Goal: Book appointment/travel/reservation

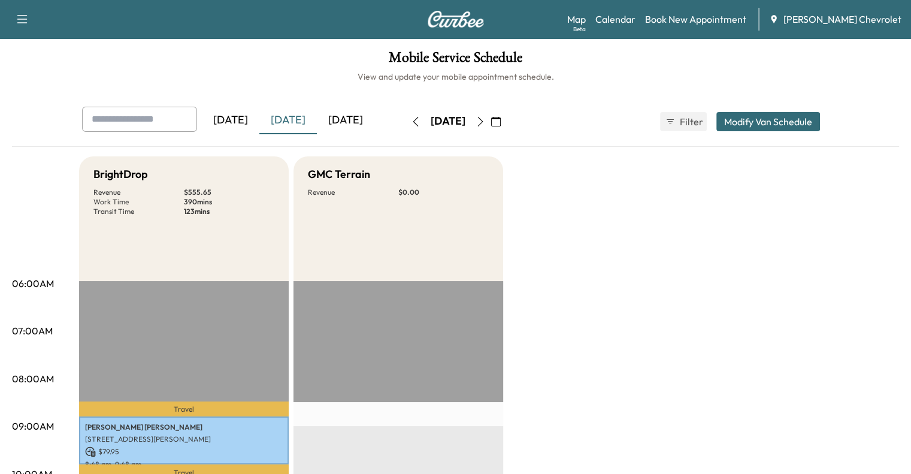
click at [485, 119] on icon "button" at bounding box center [481, 122] width 10 height 10
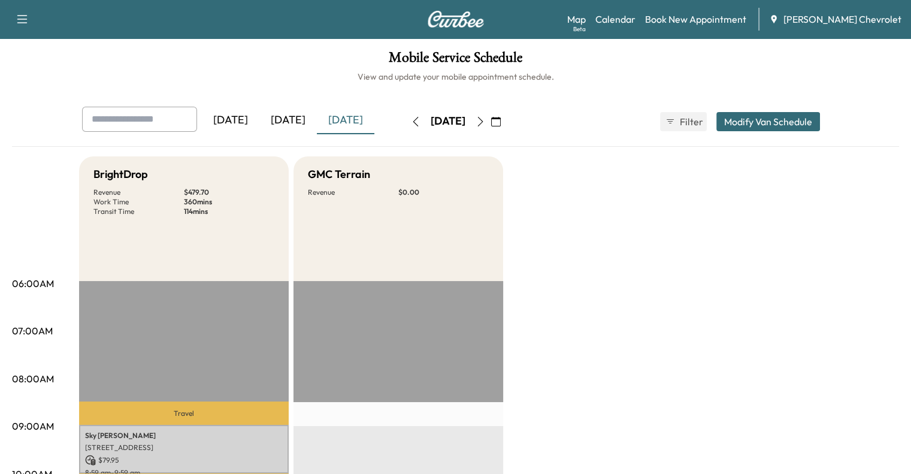
click at [491, 114] on button "button" at bounding box center [480, 121] width 20 height 19
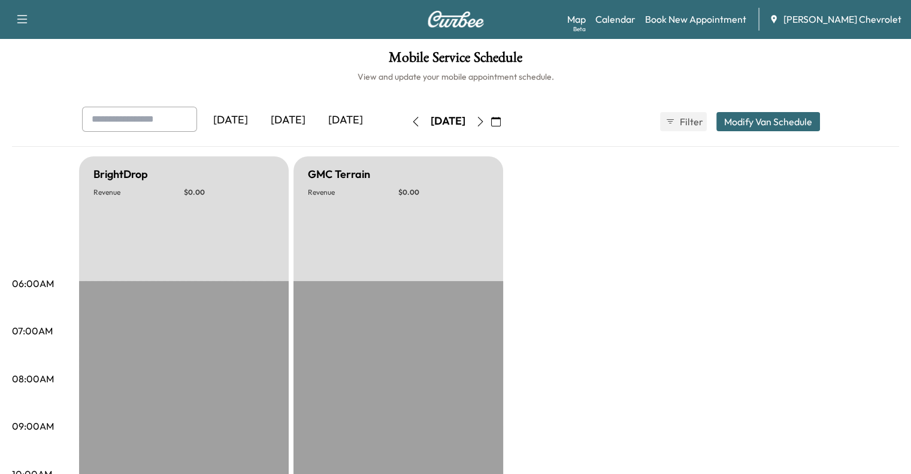
click at [485, 125] on icon "button" at bounding box center [481, 122] width 10 height 10
click at [506, 122] on button "button" at bounding box center [496, 121] width 20 height 19
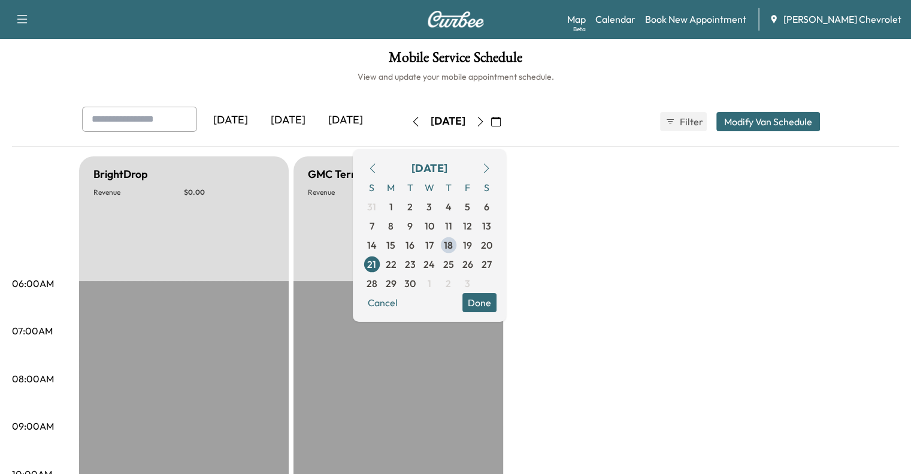
click at [485, 122] on icon "button" at bounding box center [481, 122] width 10 height 10
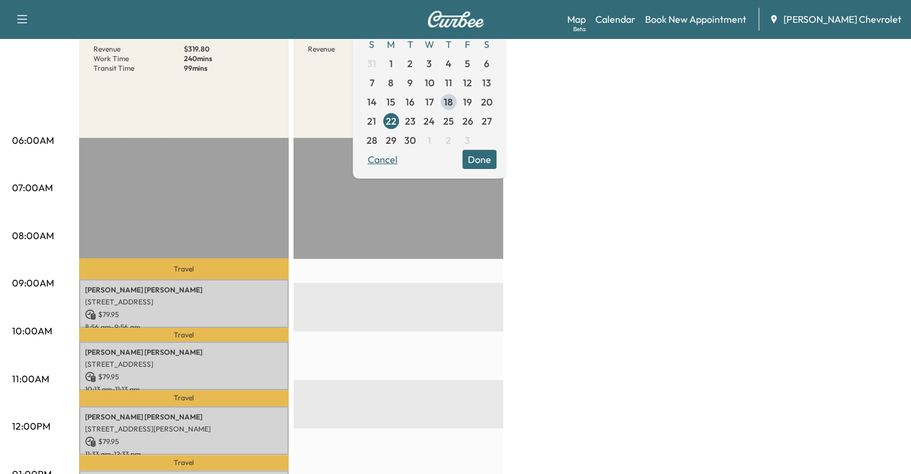
scroll to position [144, 0]
click at [401, 148] on span "29" at bounding box center [391, 139] width 19 height 19
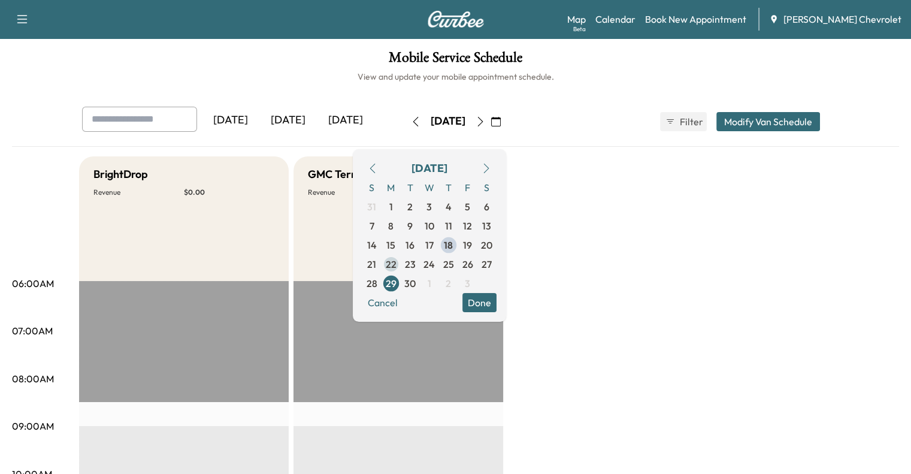
click at [397, 266] on span "22" at bounding box center [391, 264] width 11 height 14
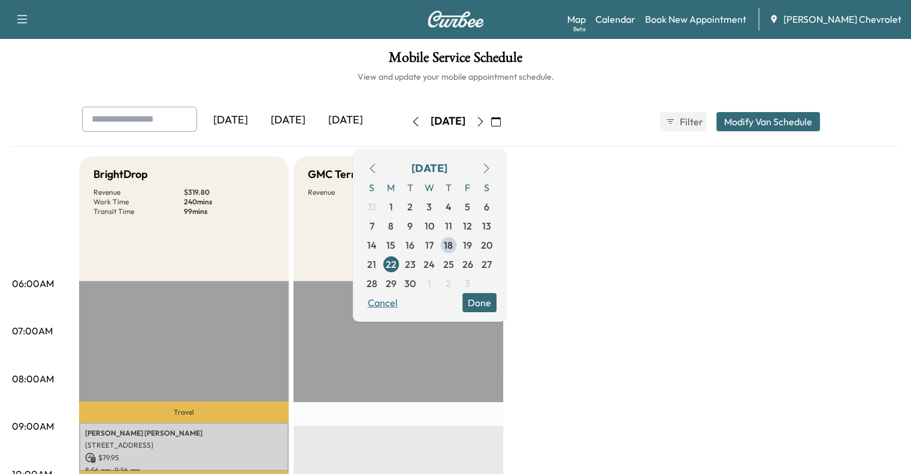
click at [403, 306] on button "Cancel" at bounding box center [382, 302] width 41 height 19
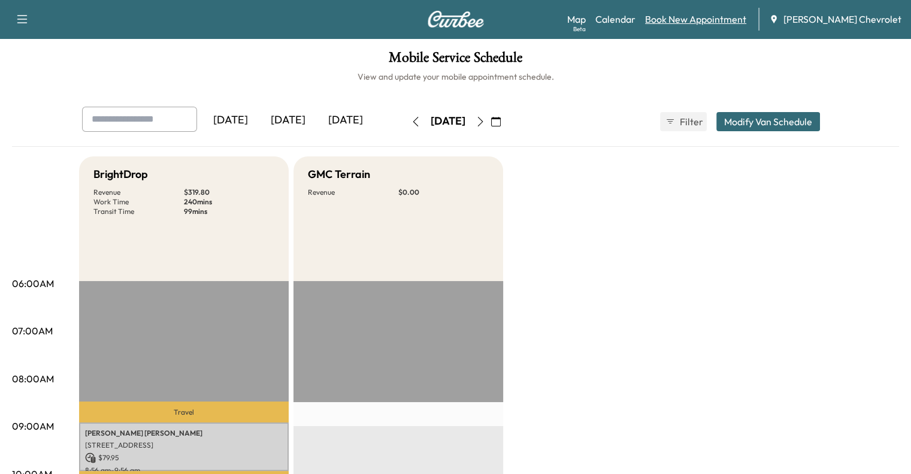
click at [692, 19] on link "Book New Appointment" at bounding box center [695, 19] width 101 height 14
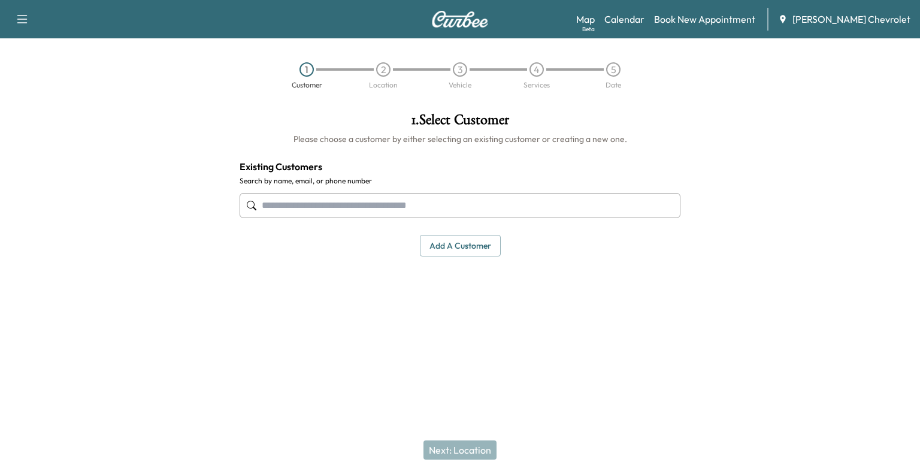
click at [357, 200] on input "text" at bounding box center [460, 205] width 441 height 25
type input "*"
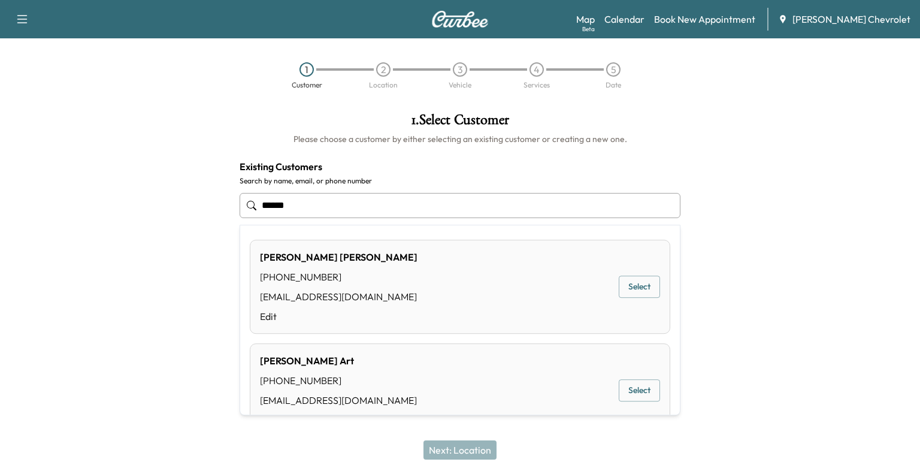
type input "*****"
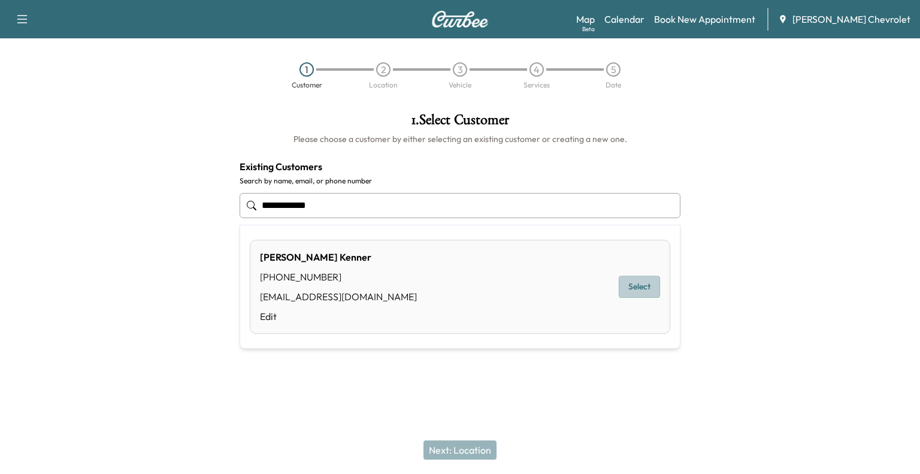
click at [642, 282] on button "Select" at bounding box center [639, 287] width 41 height 22
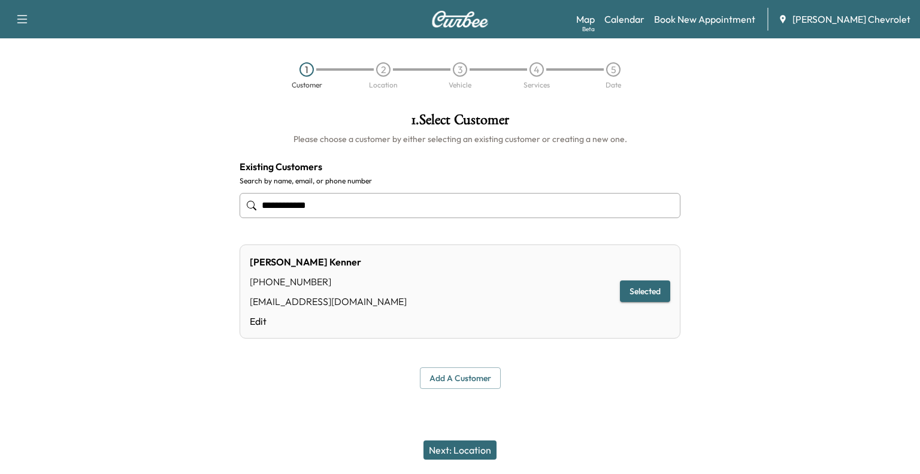
type input "**********"
click at [454, 449] on button "Next: Location" at bounding box center [460, 449] width 73 height 19
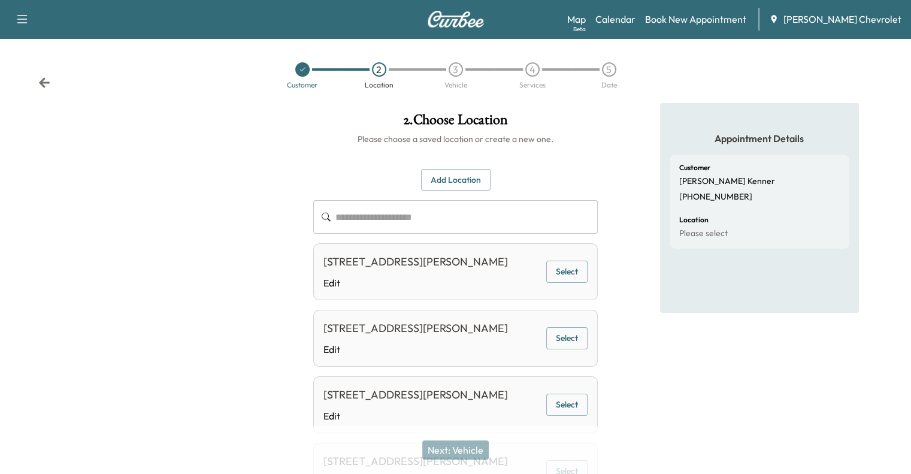
click at [560, 280] on button "Select" at bounding box center [566, 272] width 41 height 22
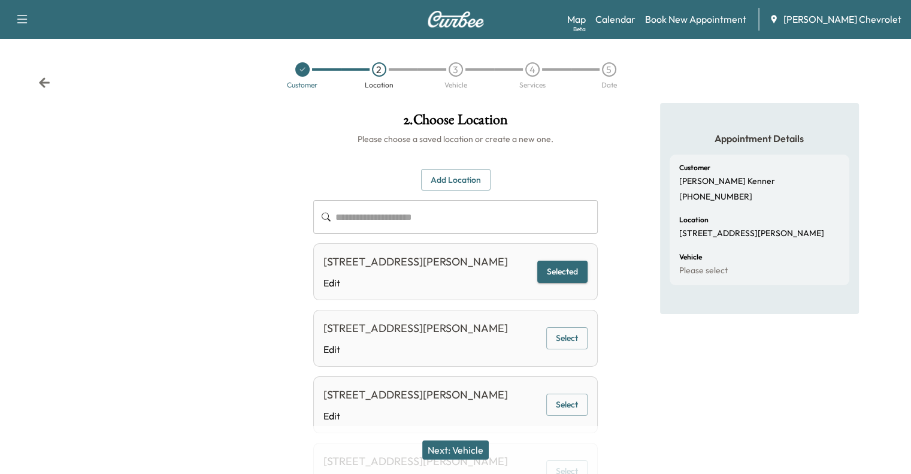
click at [461, 451] on button "Next: Vehicle" at bounding box center [455, 449] width 66 height 19
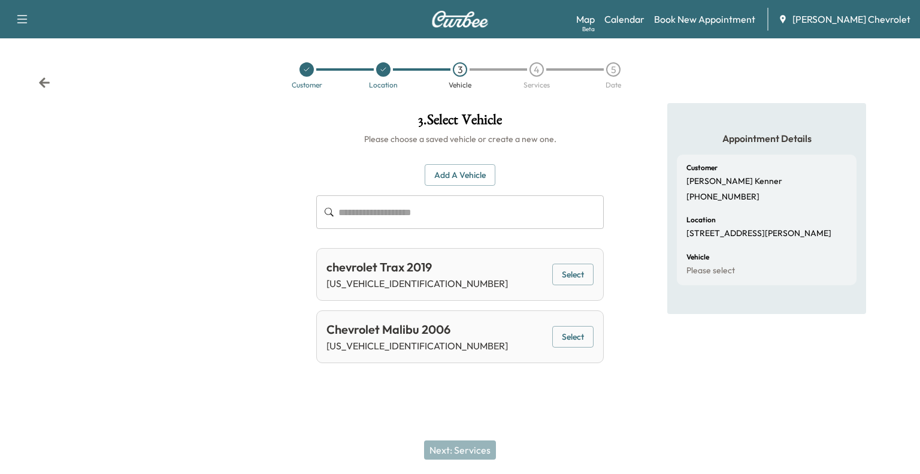
click at [587, 271] on button "Select" at bounding box center [572, 275] width 41 height 22
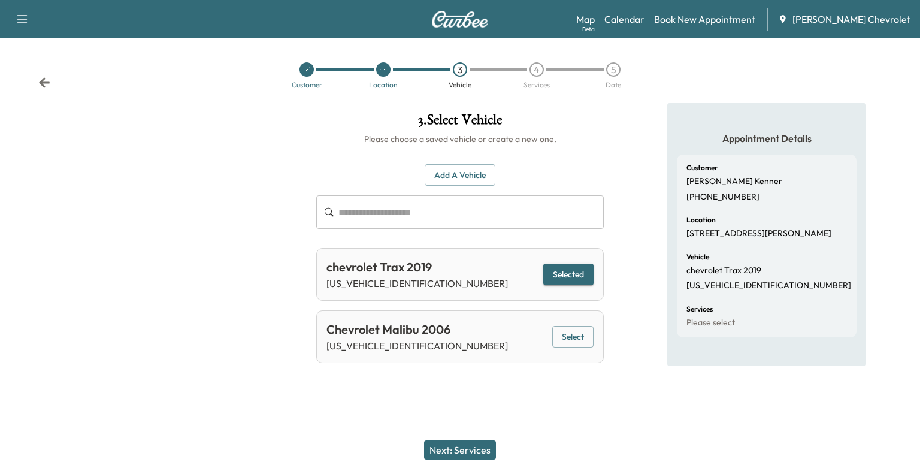
click at [474, 453] on button "Next: Services" at bounding box center [460, 449] width 72 height 19
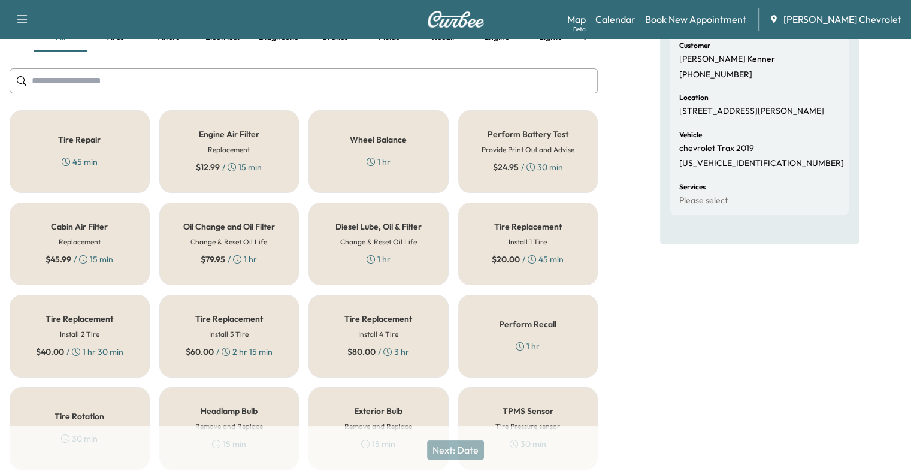
scroll to position [153, 0]
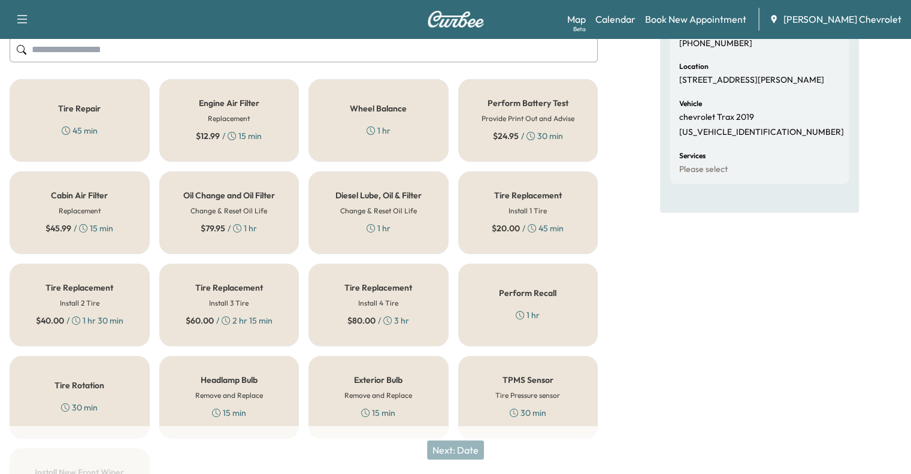
click at [107, 293] on div "Tire Replacement Install 2 Tire $ 40.00 / 1 hr 30 min" at bounding box center [80, 305] width 140 height 83
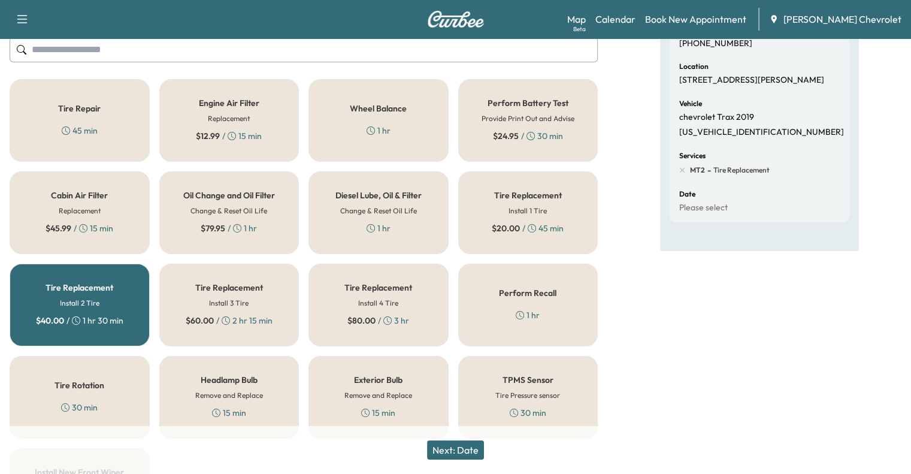
click at [459, 452] on button "Next: Date" at bounding box center [455, 449] width 57 height 19
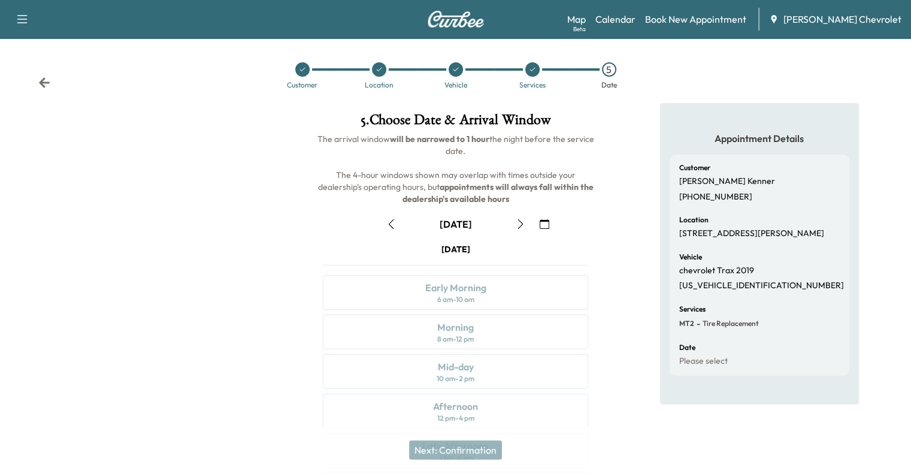
scroll to position [123, 0]
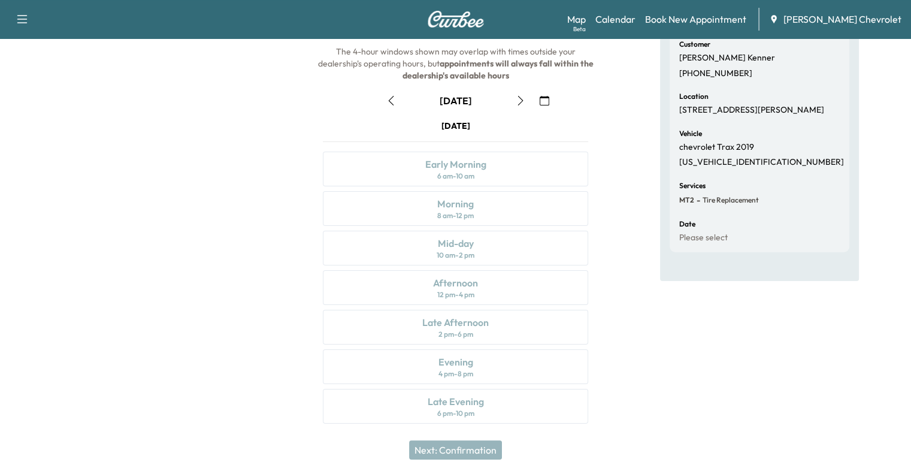
click at [540, 101] on icon "button" at bounding box center [545, 101] width 10 height 10
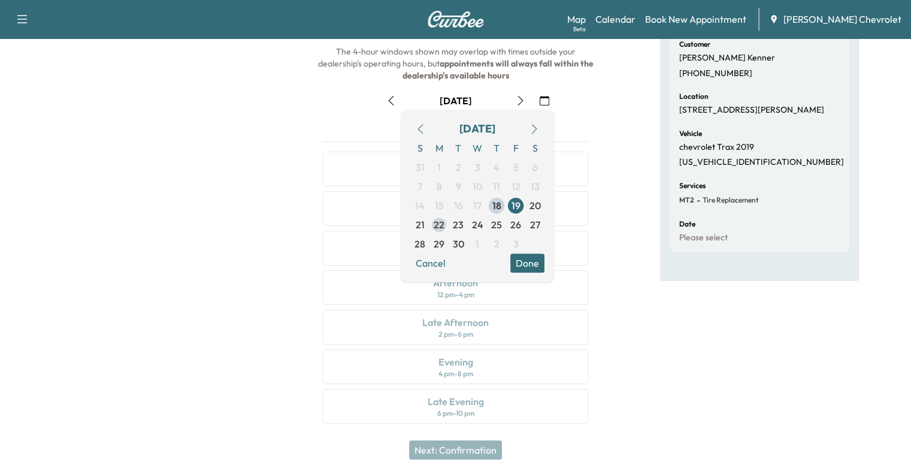
click at [437, 227] on span "22" at bounding box center [439, 224] width 11 height 14
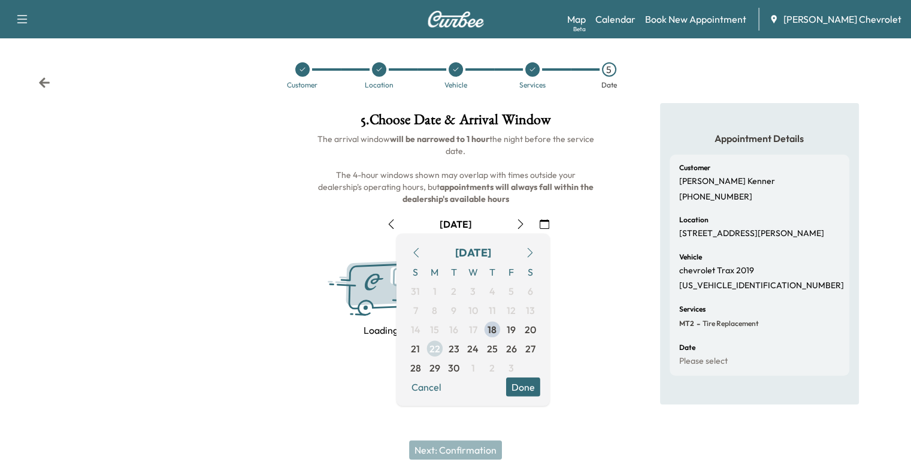
scroll to position [0, 0]
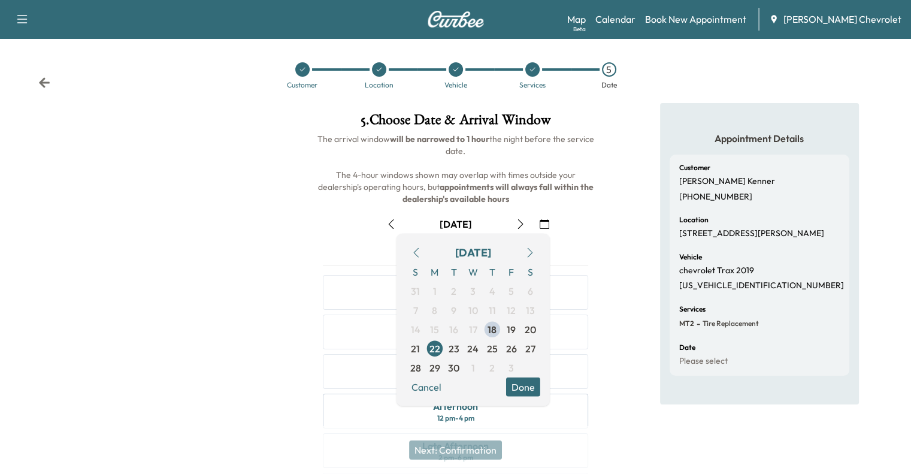
click at [530, 391] on button "Done" at bounding box center [523, 386] width 34 height 19
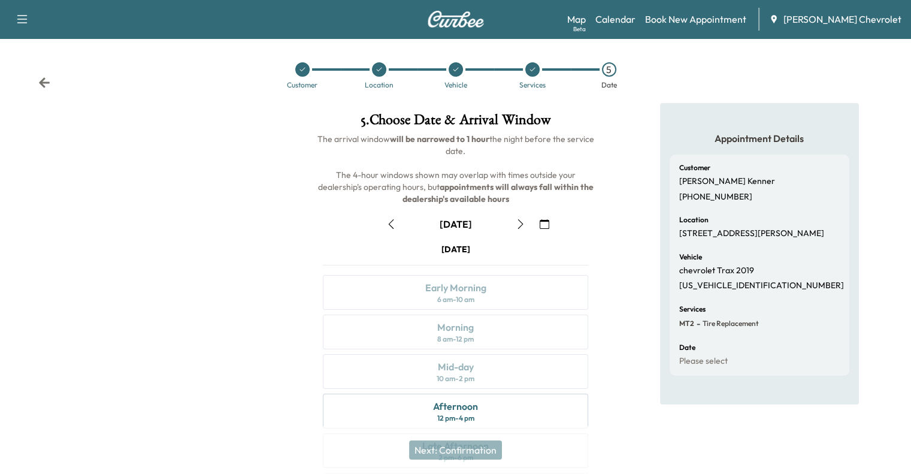
scroll to position [123, 0]
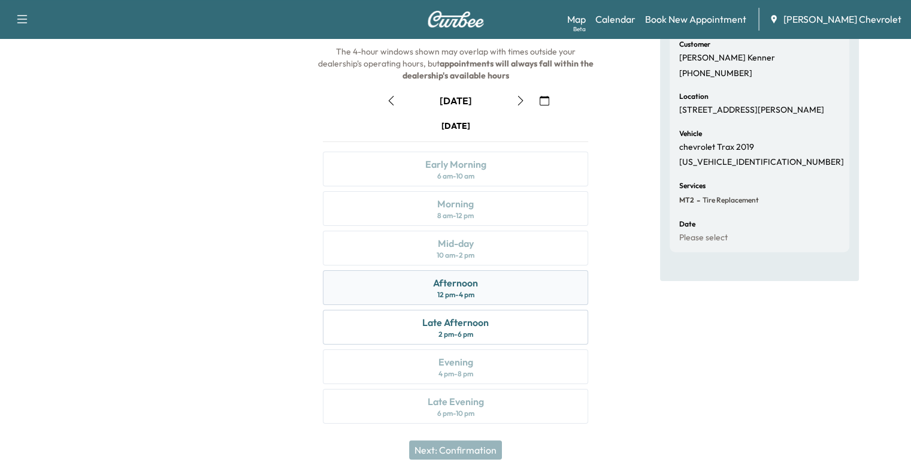
click at [477, 292] on div "Afternoon 12 pm - 4 pm" at bounding box center [455, 287] width 265 height 35
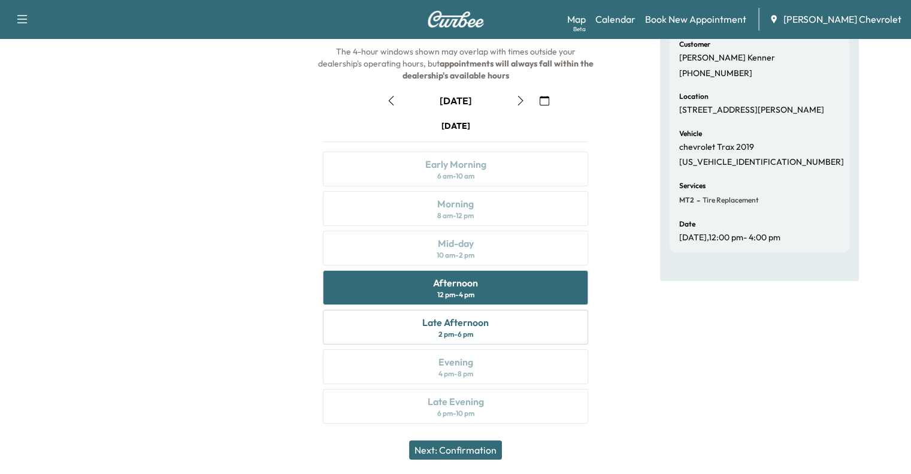
click at [479, 450] on button "Next: Confirmation" at bounding box center [455, 449] width 93 height 19
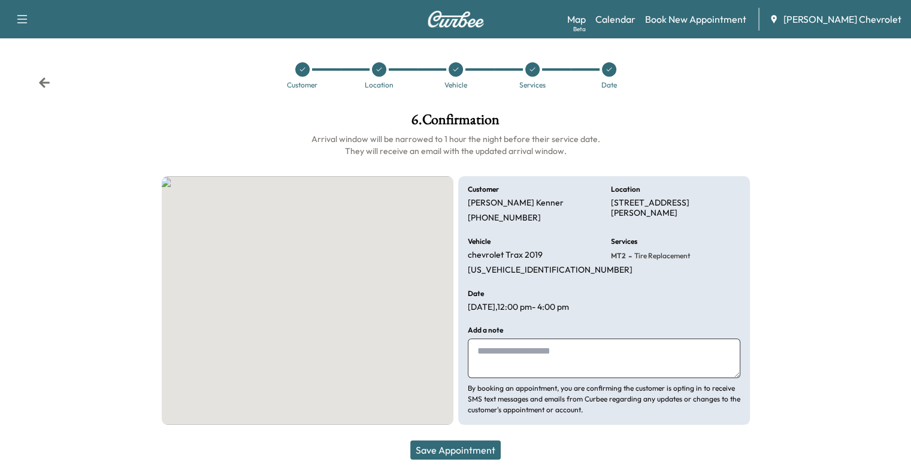
scroll to position [0, 0]
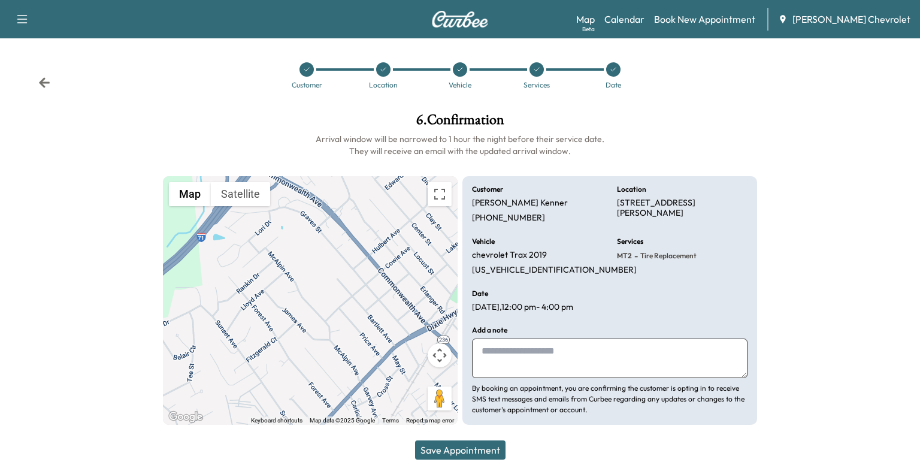
click at [546, 347] on textarea at bounding box center [610, 358] width 276 height 40
type textarea "**********"
click at [455, 446] on button "Save Appointment" at bounding box center [460, 449] width 90 height 19
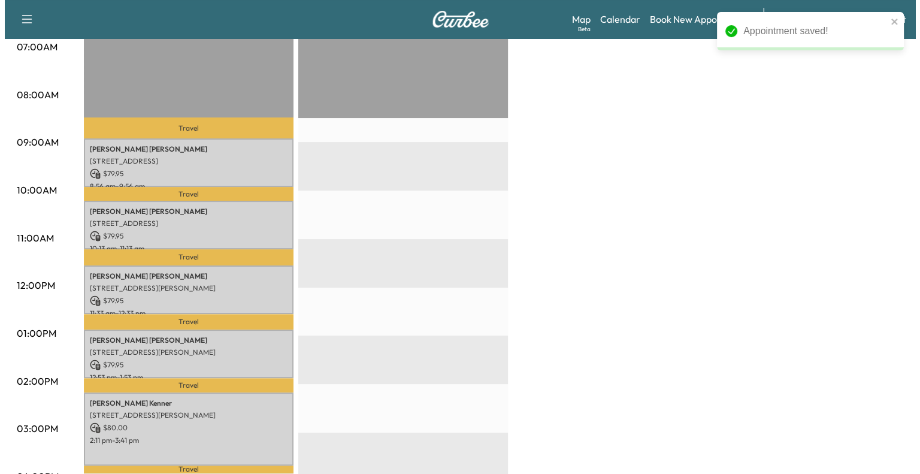
scroll to position [428, 0]
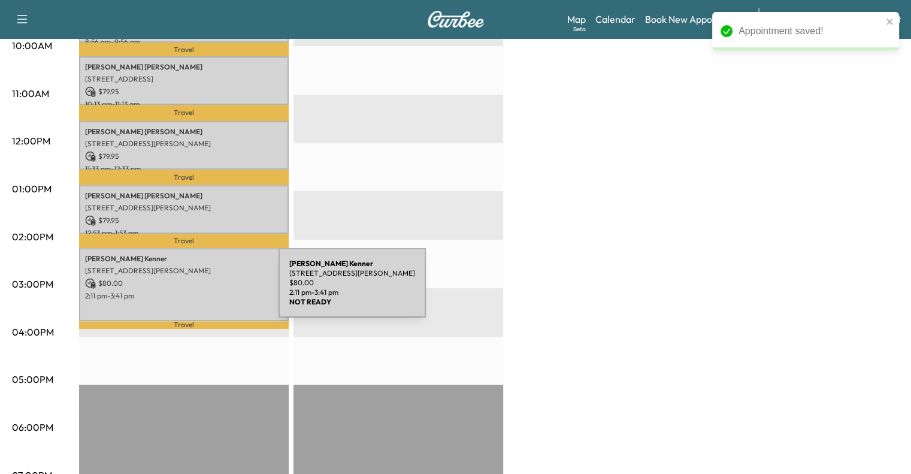
click at [189, 291] on p "2:11 pm - 3:41 pm" at bounding box center [184, 296] width 198 height 10
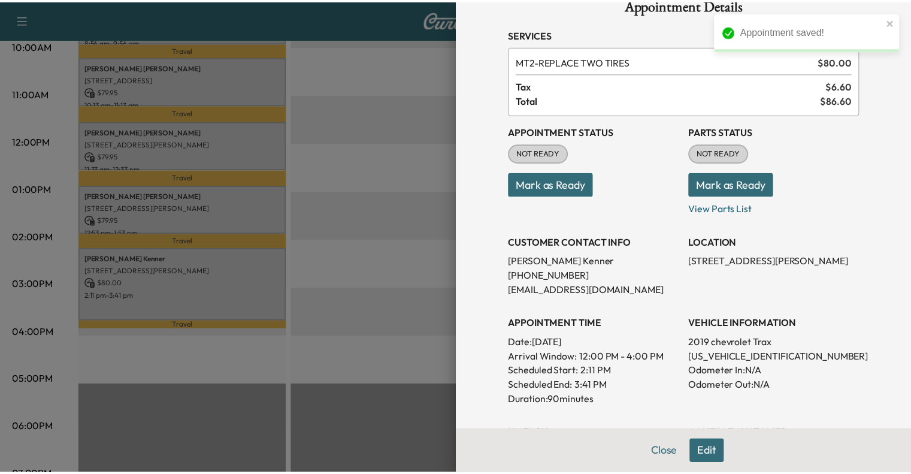
scroll to position [0, 0]
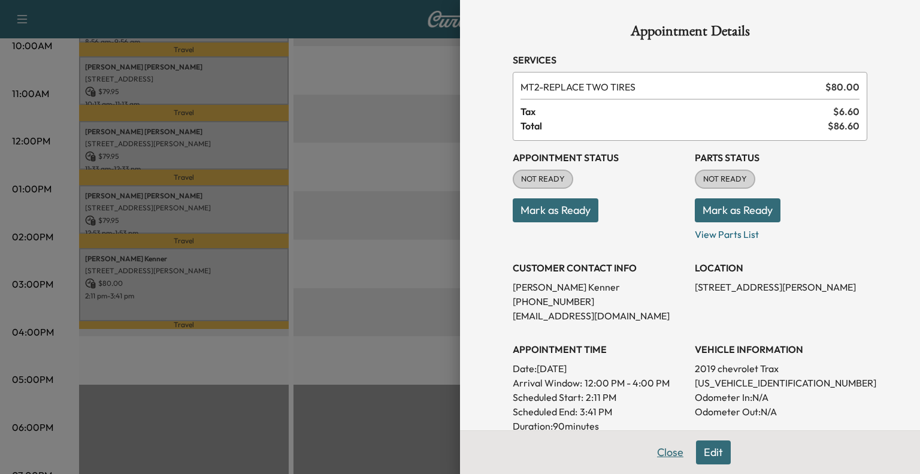
click at [655, 447] on button "Close" at bounding box center [670, 452] width 42 height 24
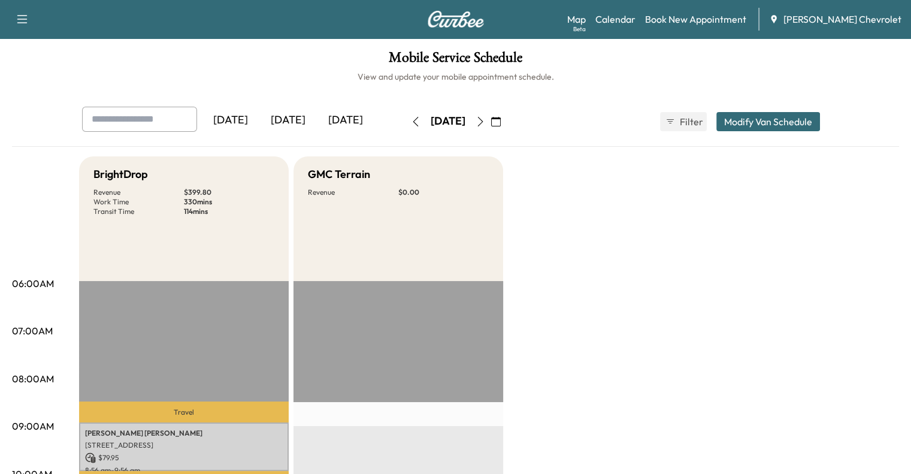
click at [259, 118] on div "[DATE]" at bounding box center [288, 121] width 58 height 28
